Goal: Task Accomplishment & Management: Manage account settings

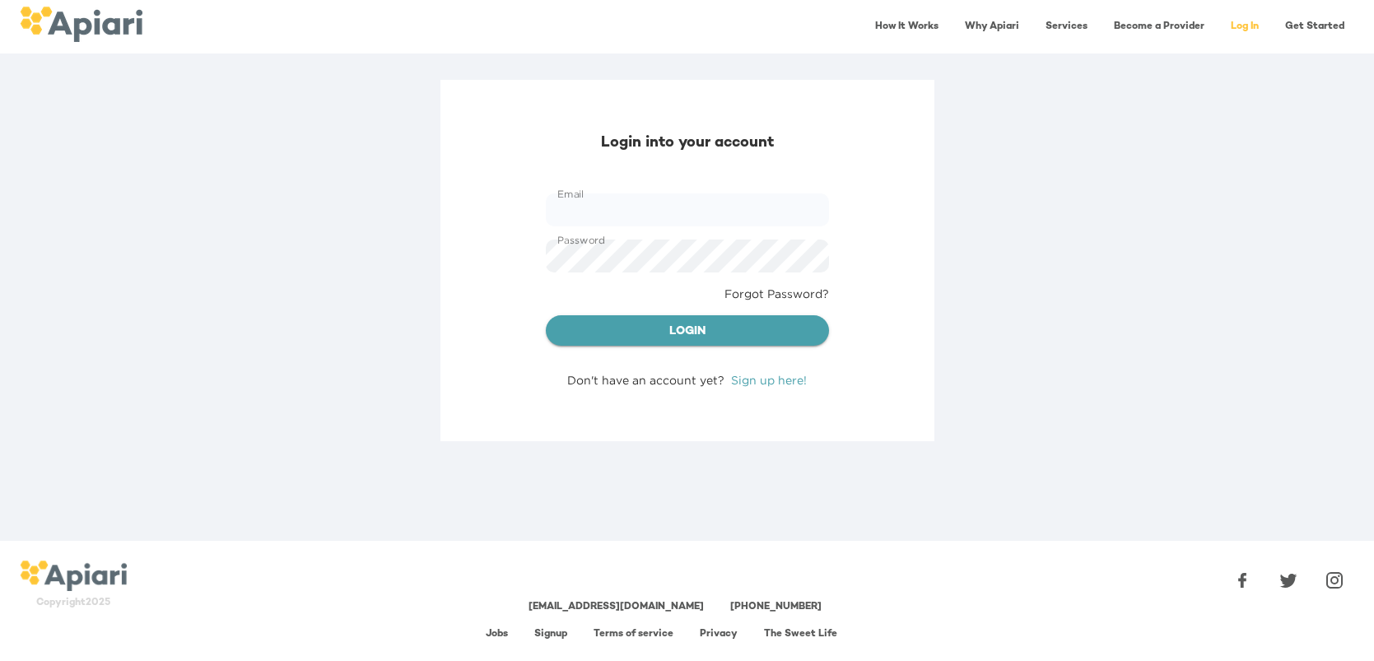
type input "**********"
click at [756, 329] on span "Login" at bounding box center [687, 332] width 257 height 21
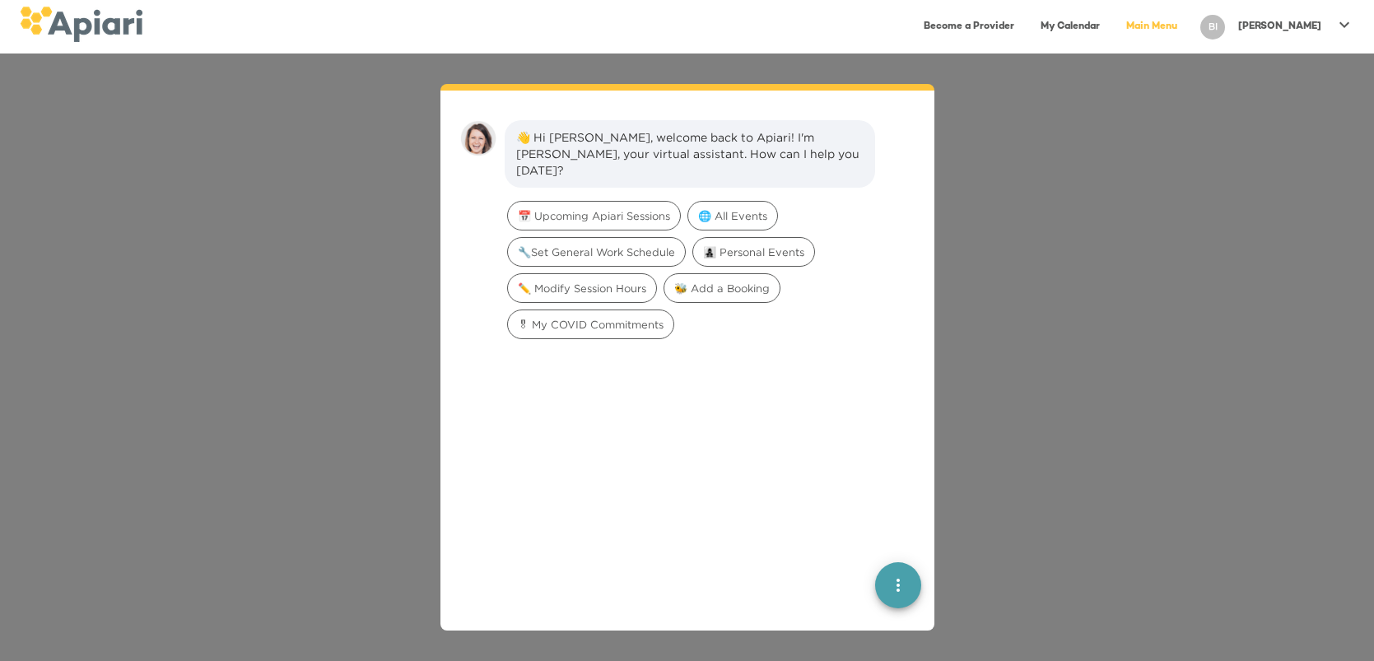
scroll to position [22, 0]
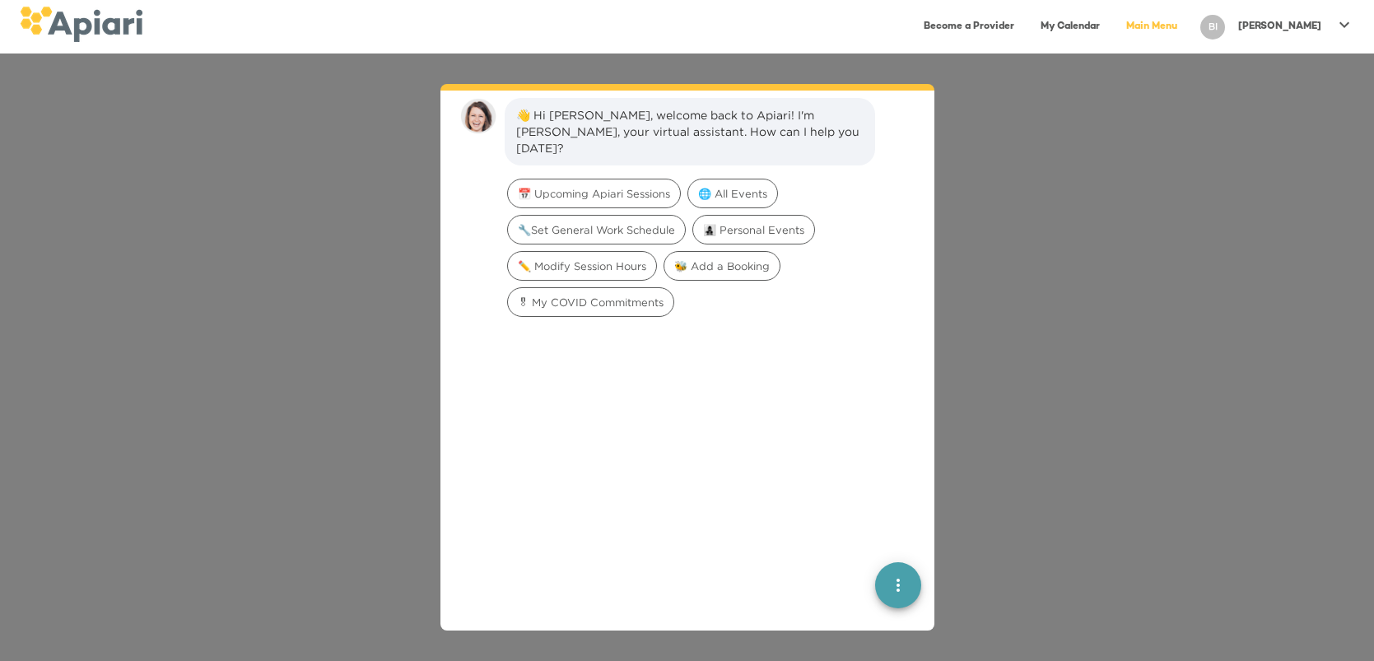
click at [1347, 26] on icon at bounding box center [1345, 25] width 20 height 20
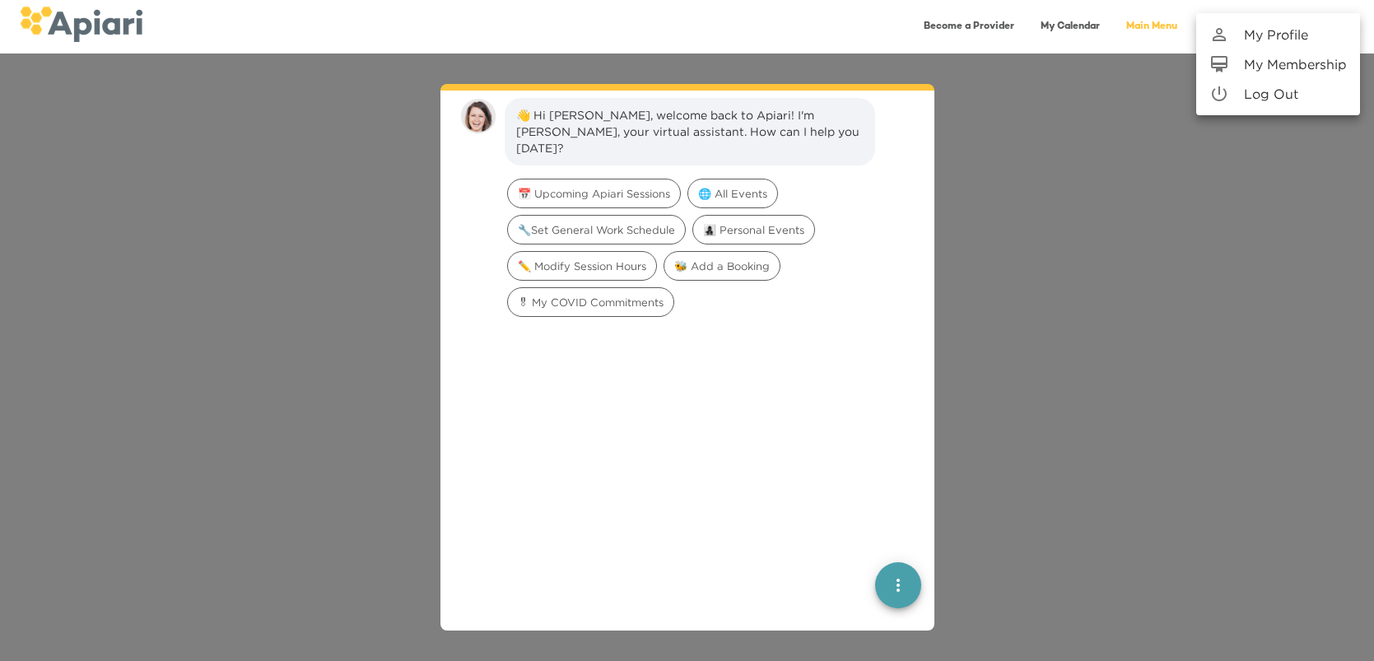
click at [1290, 37] on p "My Profile" at bounding box center [1276, 35] width 64 height 20
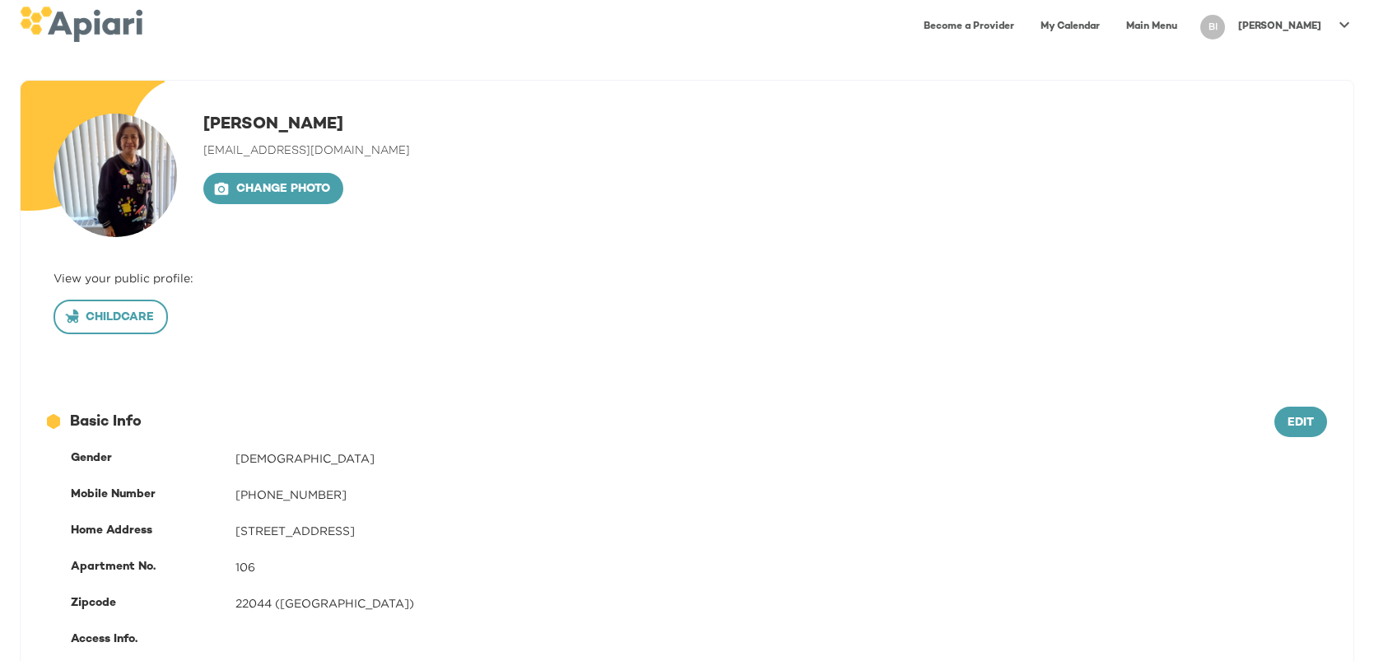
click at [99, 321] on span "Childcare" at bounding box center [111, 318] width 86 height 21
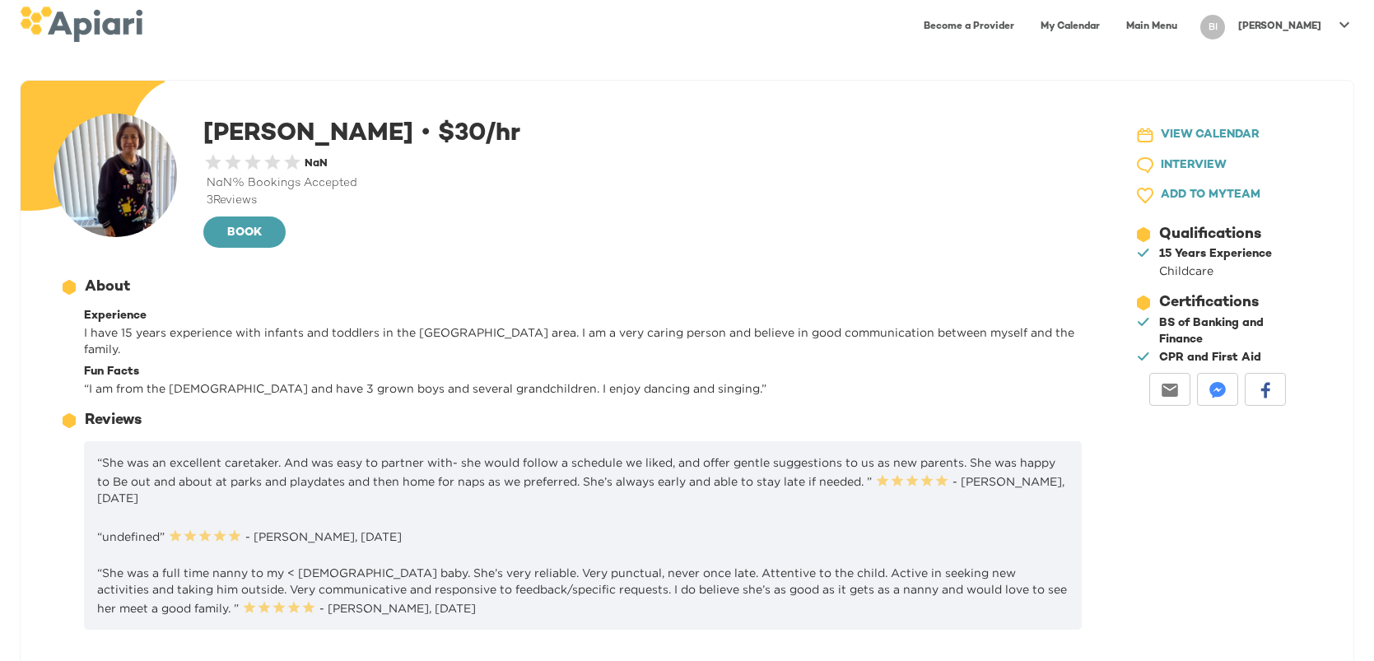
click at [334, 526] on p "“undefined” 0.5 Stars 1 Star 1.5 Stars 2 Stars 2.5 Stars 3 Stars 3.5 Stars 4 St…" at bounding box center [583, 535] width 972 height 19
click at [1345, 25] on icon at bounding box center [1345, 24] width 10 height 6
click at [1276, 64] on p "My Membership" at bounding box center [1295, 64] width 103 height 20
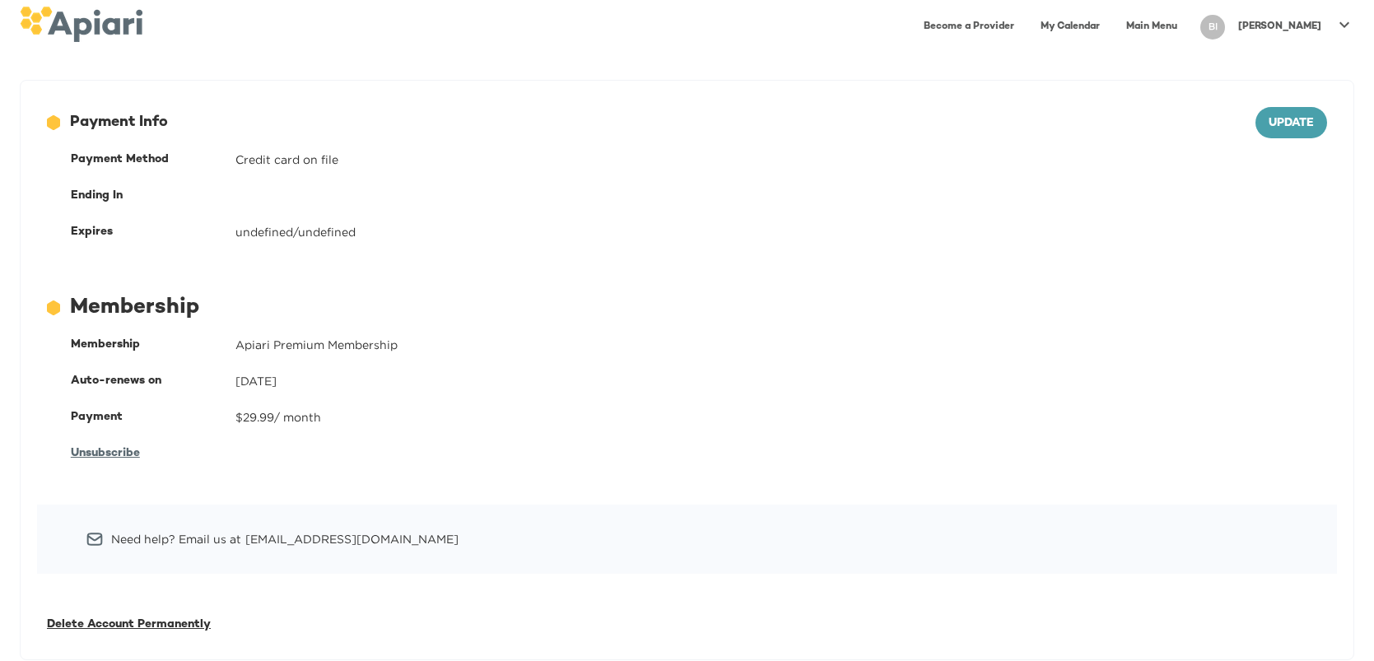
click at [1225, 31] on div "BI" at bounding box center [1213, 27] width 25 height 25
click at [1263, 31] on p "My Profile" at bounding box center [1276, 35] width 64 height 20
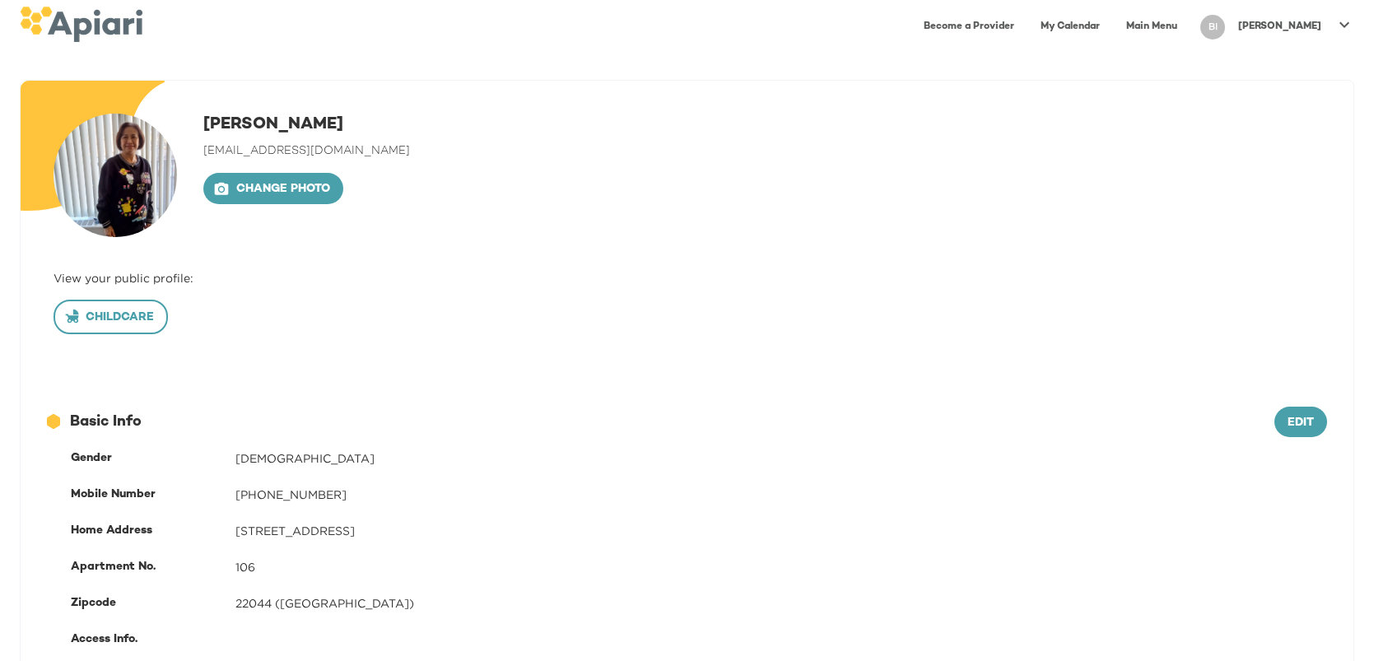
click at [114, 320] on span "Childcare" at bounding box center [111, 318] width 86 height 21
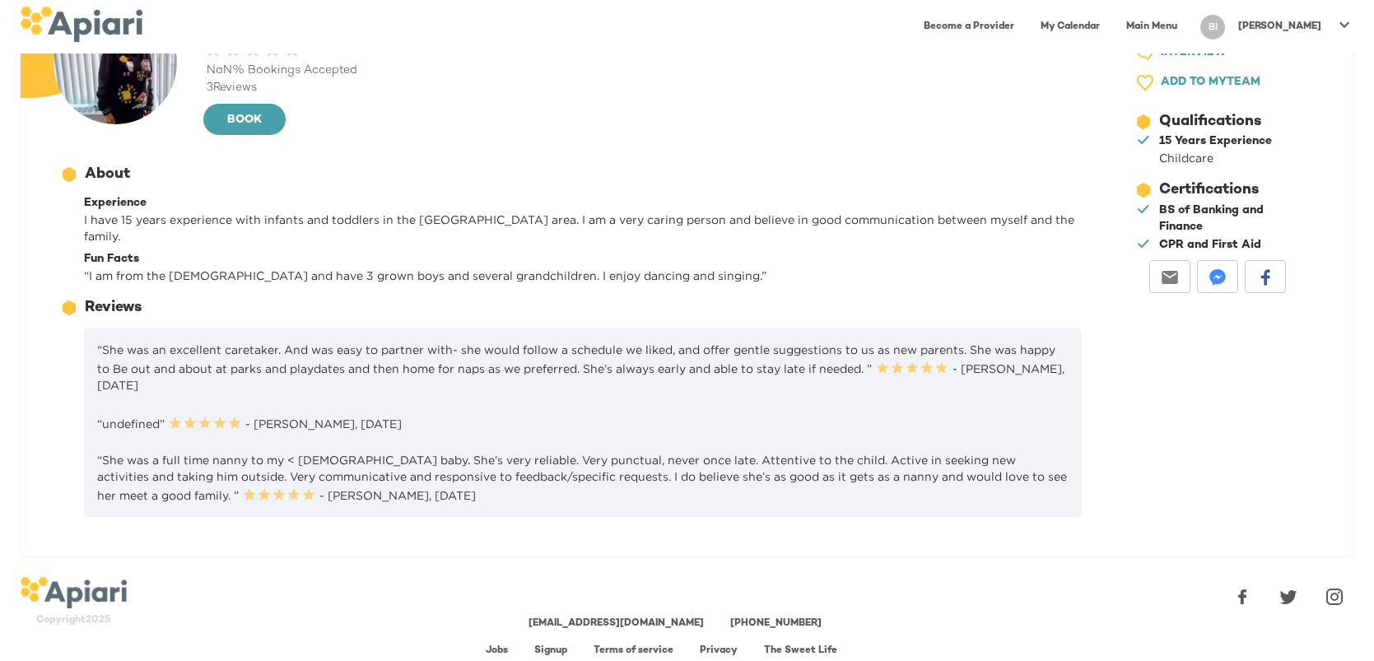
scroll to position [114, 0]
click at [499, 645] on link "Jobs" at bounding box center [497, 650] width 22 height 11
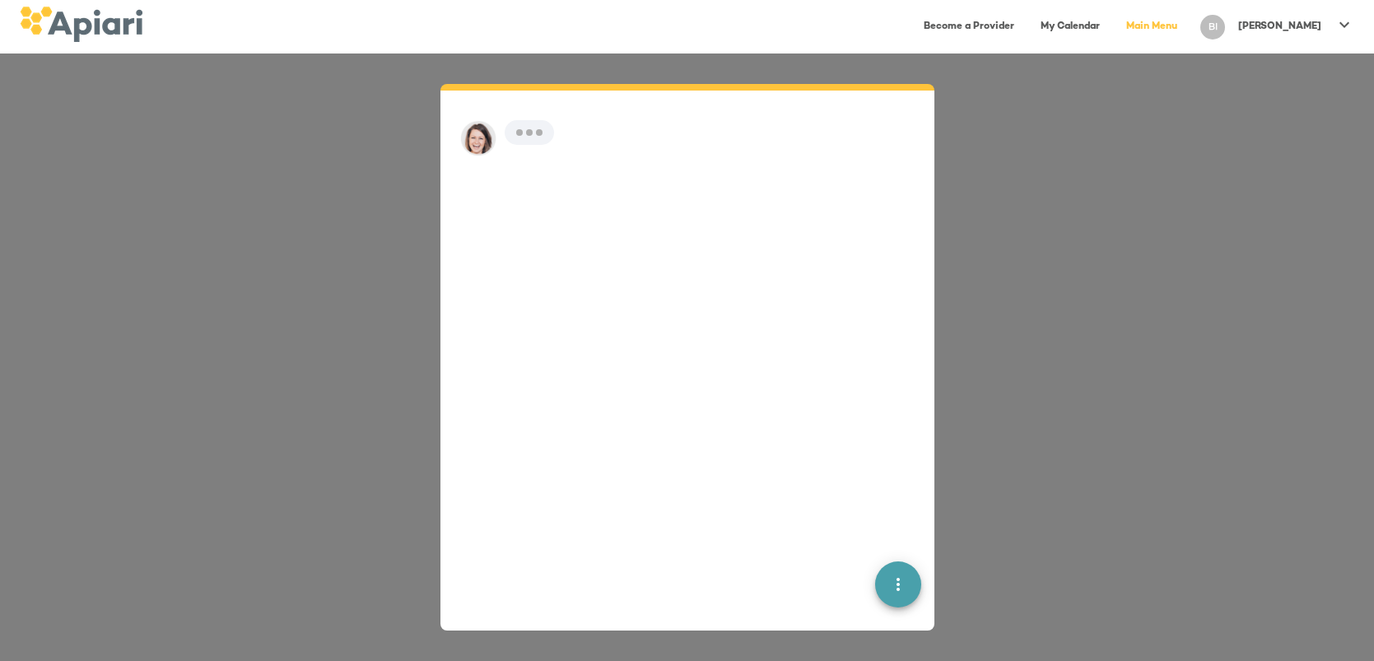
scroll to position [22, 0]
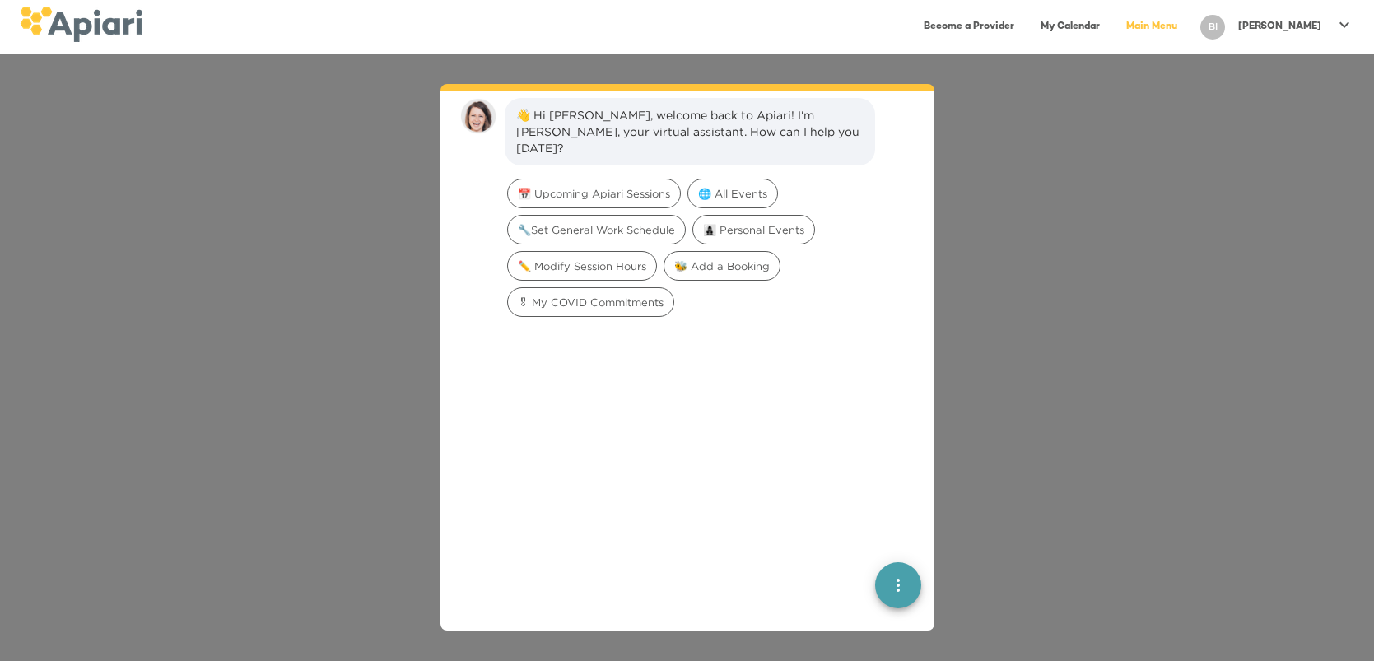
click at [1242, 240] on div "👋 Hi Blesilda, welcome back to Apiari! I'm Amy, your virtual assistant. How can…" at bounding box center [687, 358] width 1374 height 608
click at [1343, 31] on icon at bounding box center [1345, 25] width 20 height 20
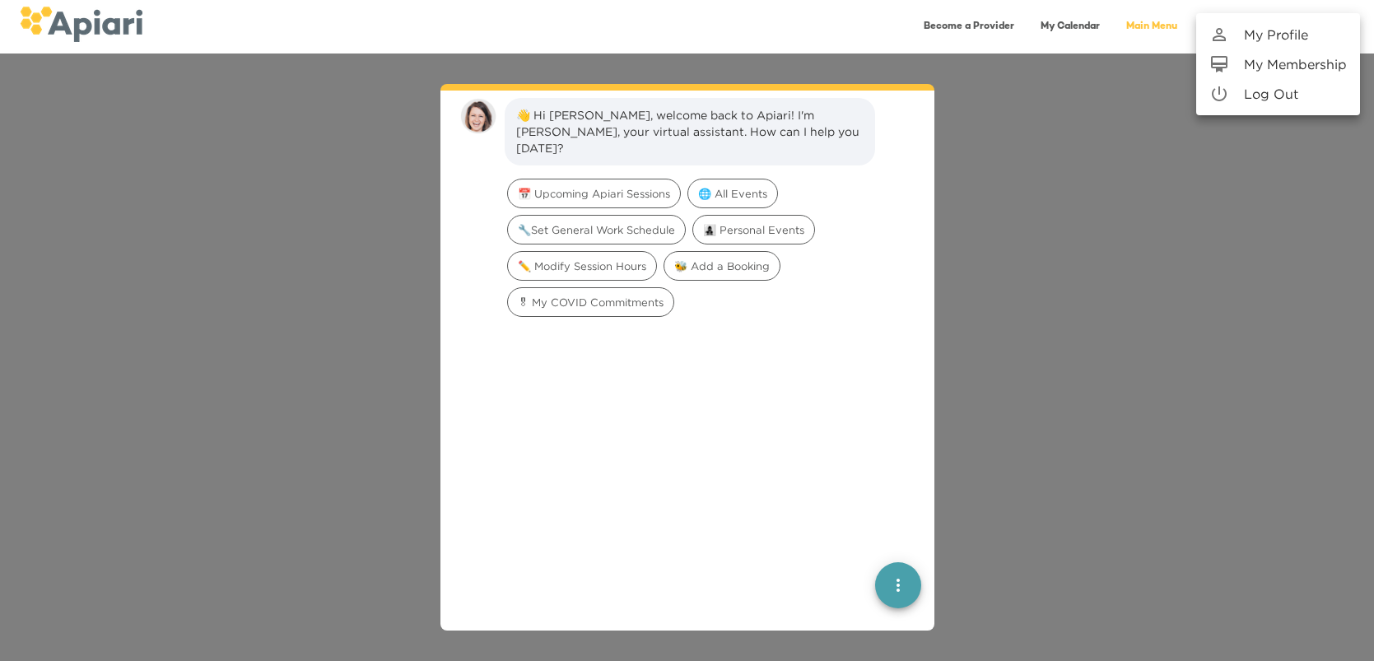
click at [902, 595] on div at bounding box center [687, 330] width 1374 height 661
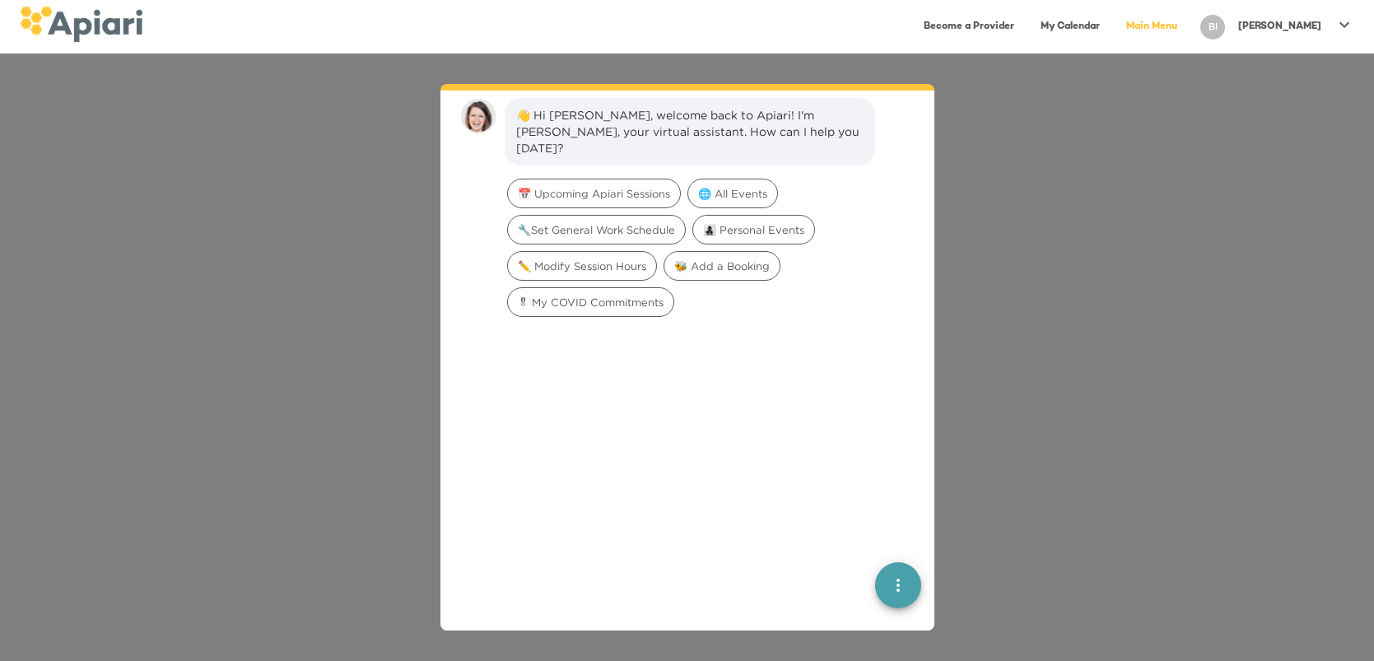
click at [901, 594] on icon "quick menu" at bounding box center [899, 585] width 20 height 20
click at [900, 525] on img "button" at bounding box center [898, 525] width 16 height 16
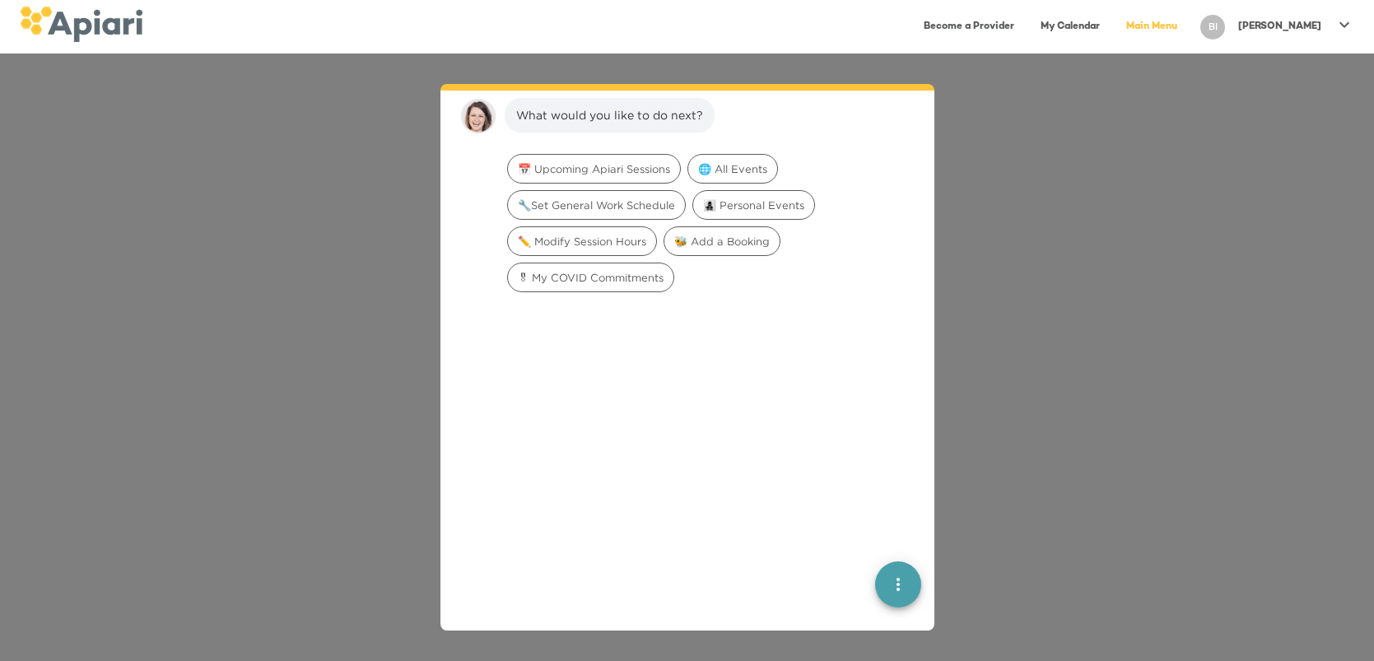
click at [1347, 27] on icon at bounding box center [1345, 25] width 20 height 20
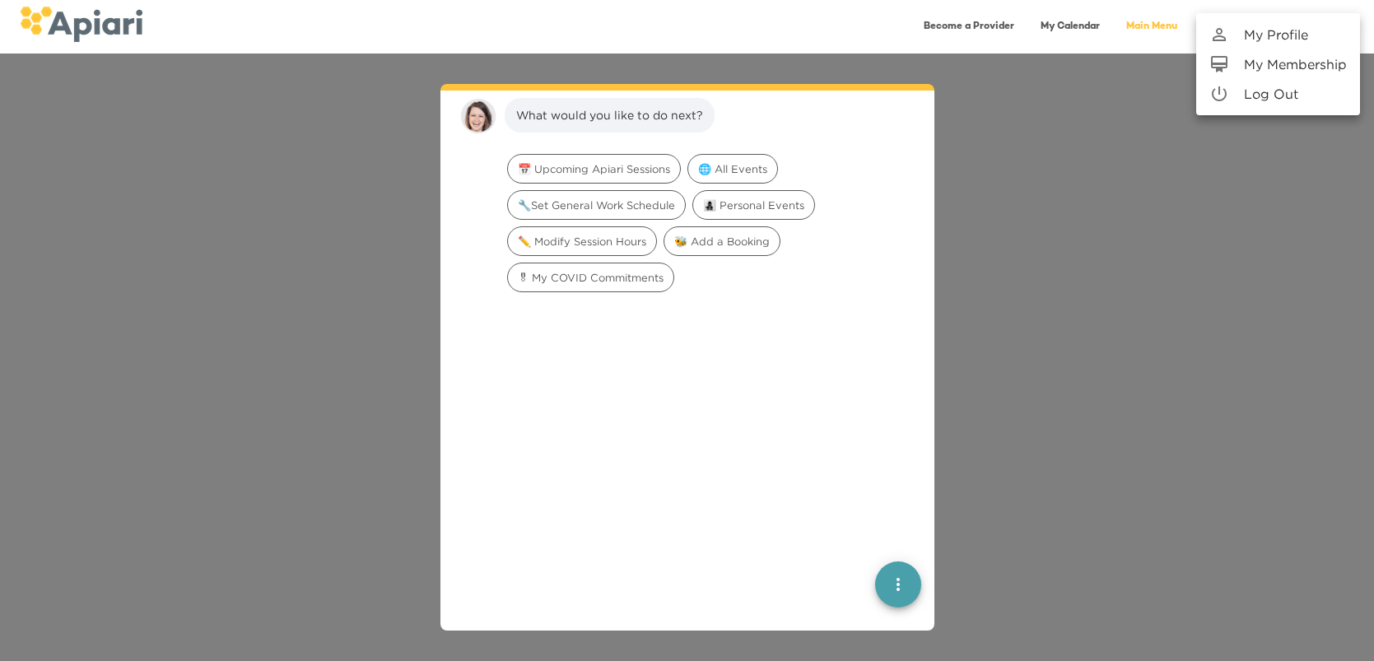
click at [1282, 96] on p "Log Out" at bounding box center [1271, 94] width 54 height 20
